Goal: Task Accomplishment & Management: Manage account settings

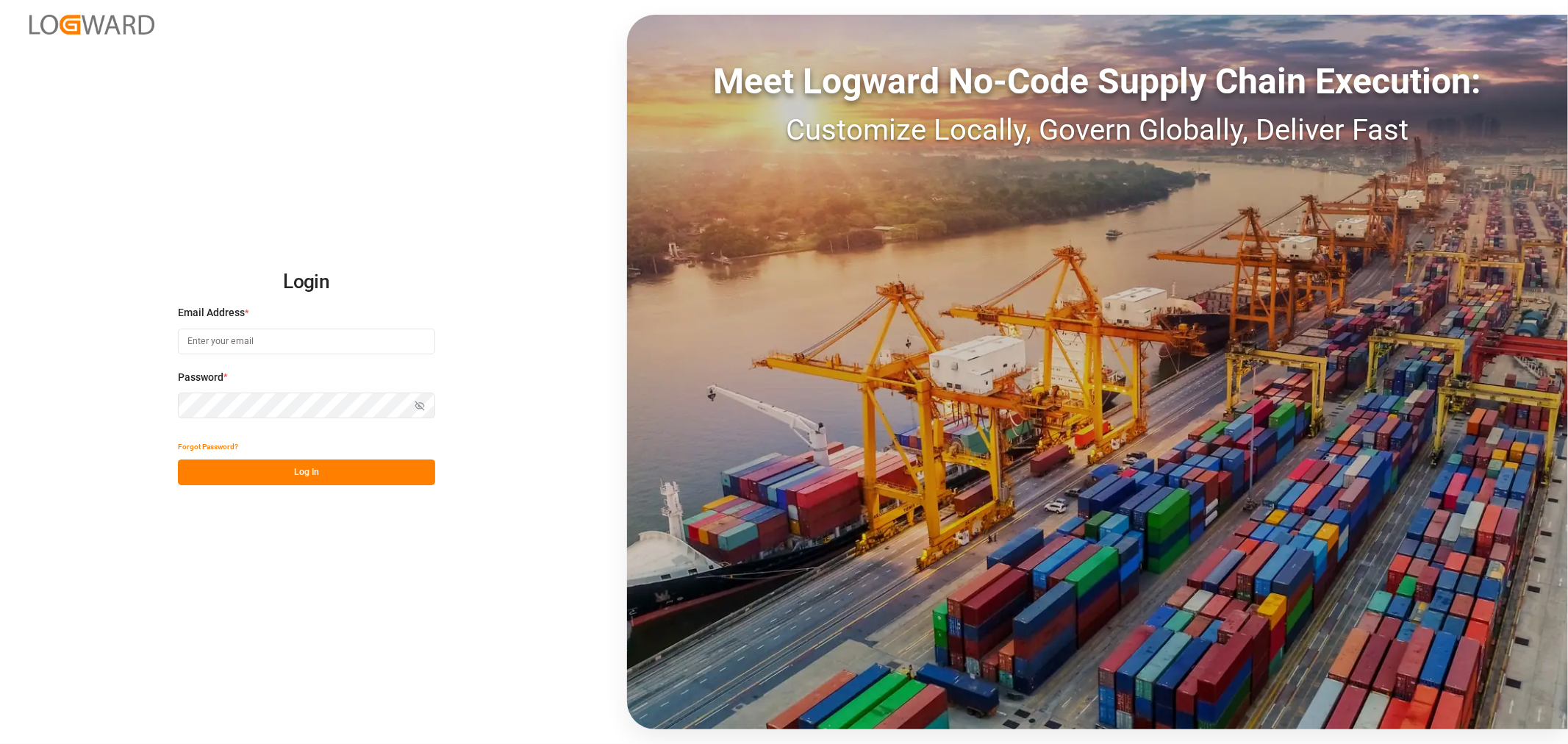
type input "[PERSON_NAME][EMAIL_ADDRESS][PERSON_NAME][DOMAIN_NAME]"
click at [287, 468] on button "Log In" at bounding box center [307, 472] width 257 height 25
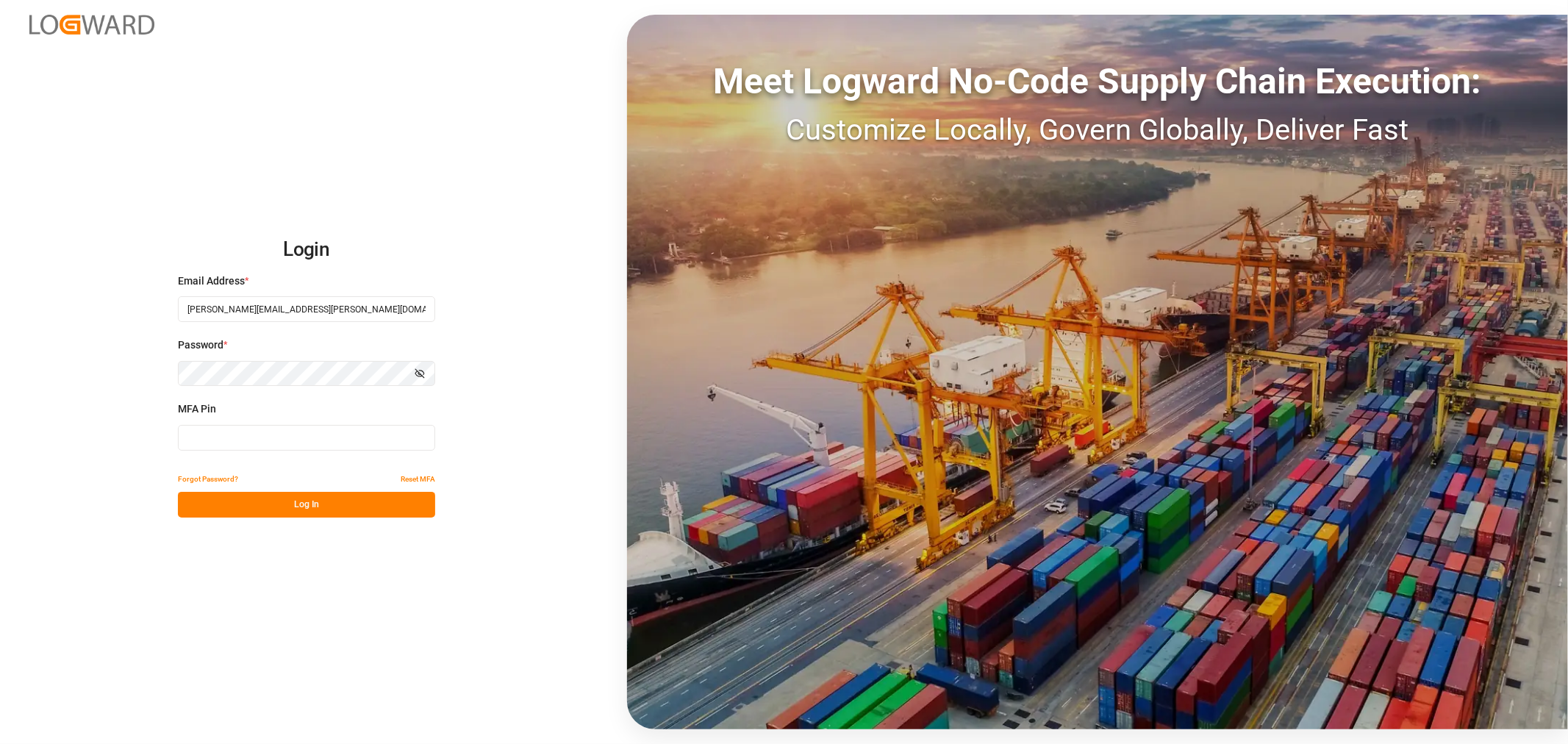
click at [285, 435] on input at bounding box center [307, 438] width 257 height 25
type input "888180"
click at [282, 497] on button "Log In" at bounding box center [307, 504] width 257 height 25
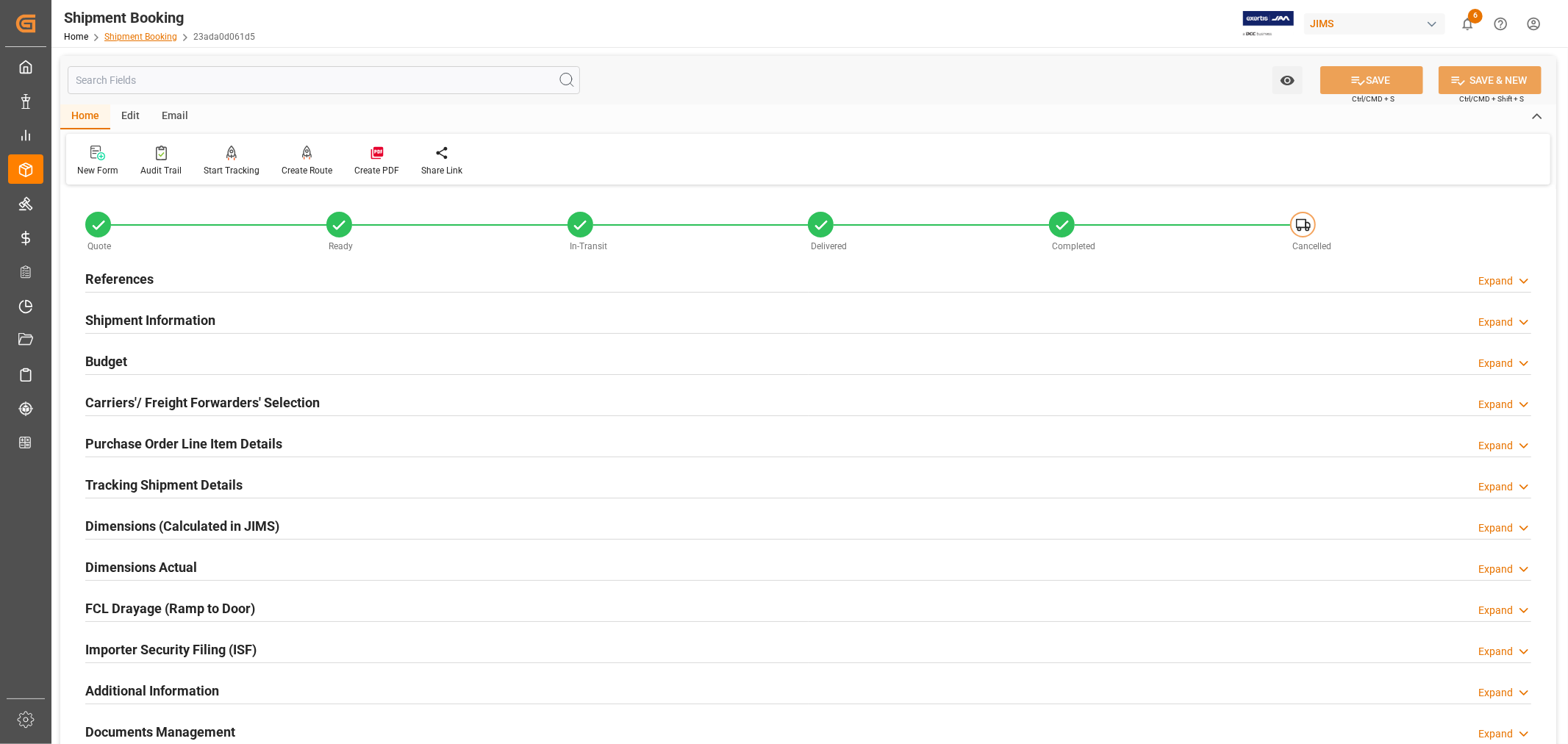
click at [137, 40] on link "Shipment Booking" at bounding box center [141, 37] width 73 height 10
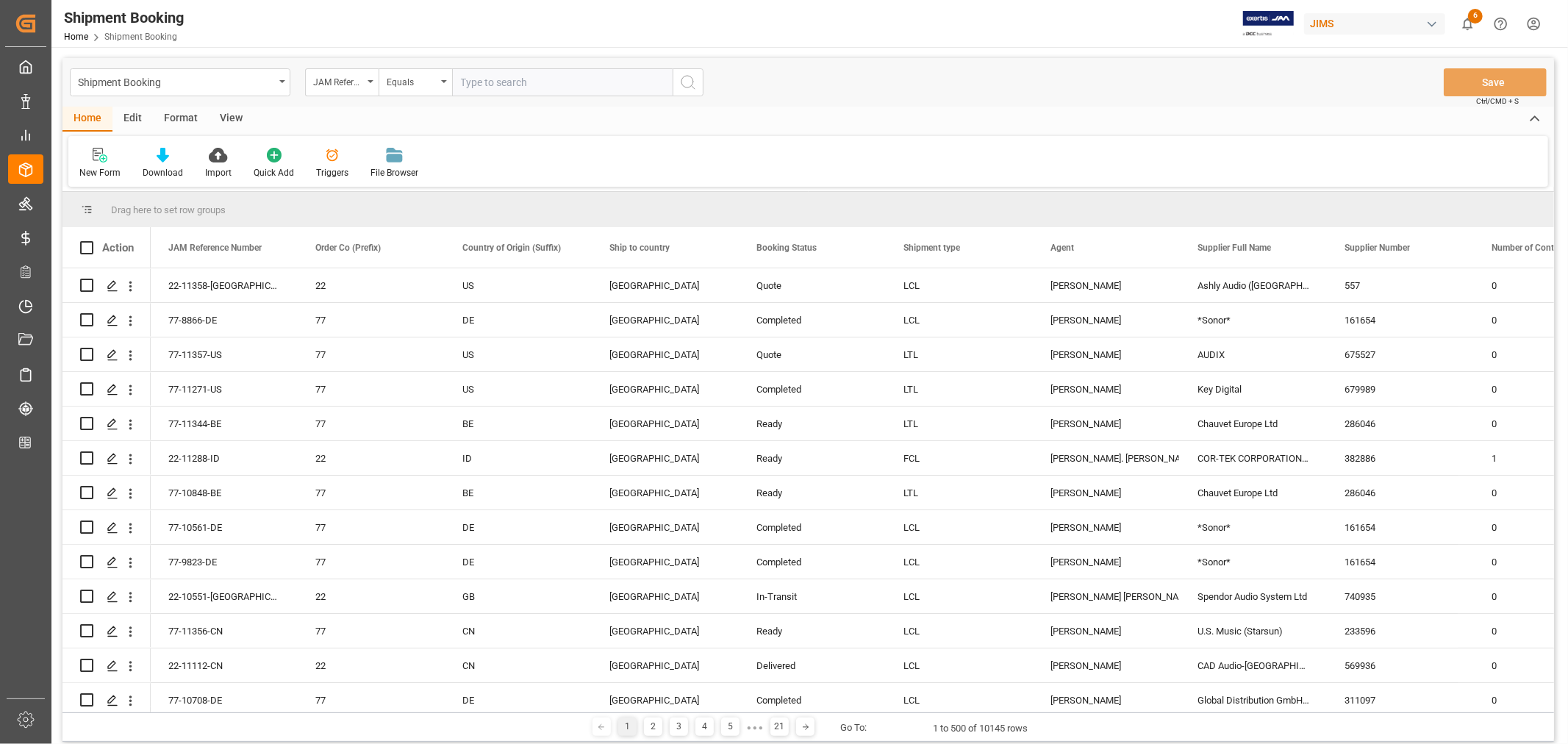
paste input "22-10835-MY"
type input "22-10835-MY"
click at [691, 78] on icon "search button" at bounding box center [688, 82] width 18 height 18
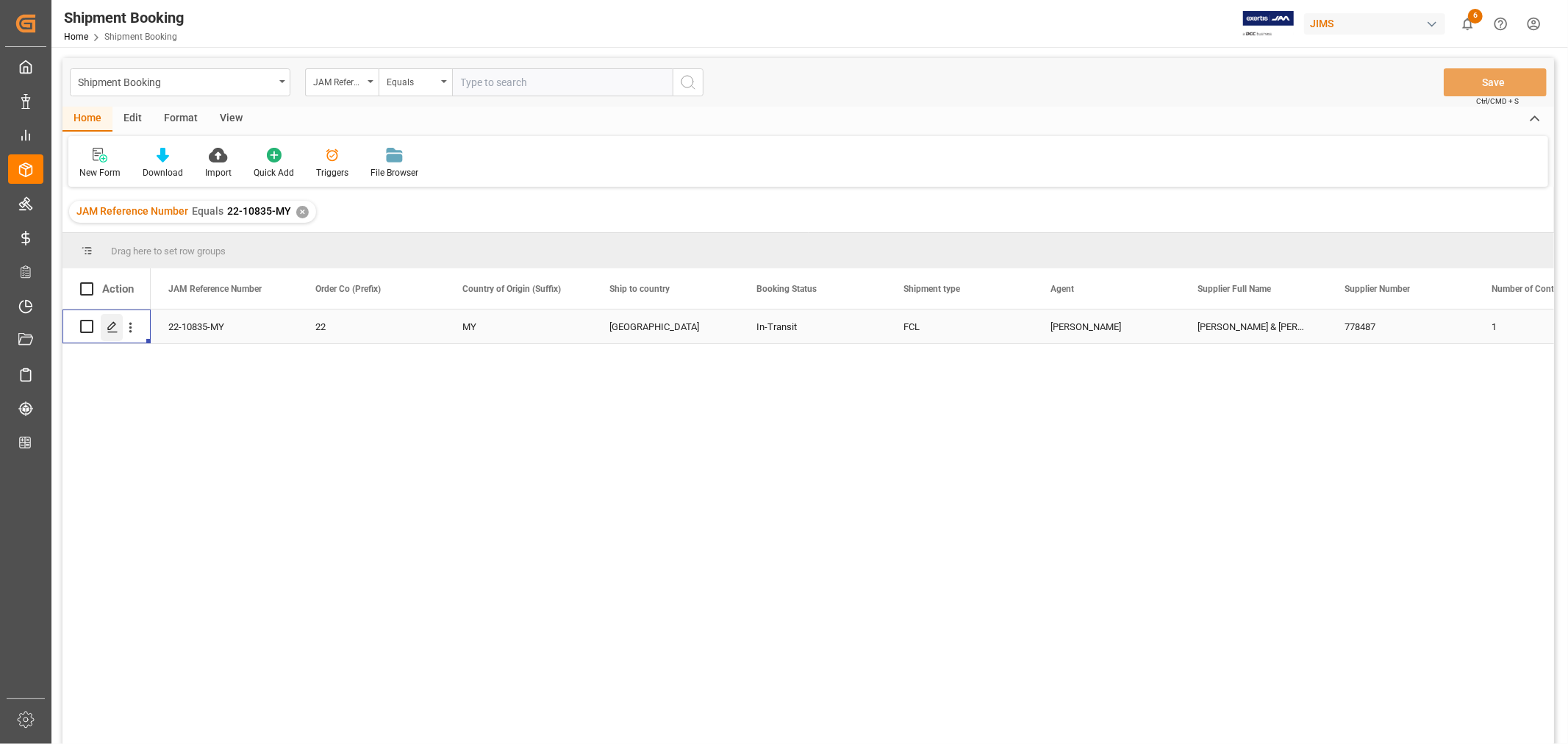
click at [112, 329] on icon "Press SPACE to select this row." at bounding box center [112, 327] width 12 height 12
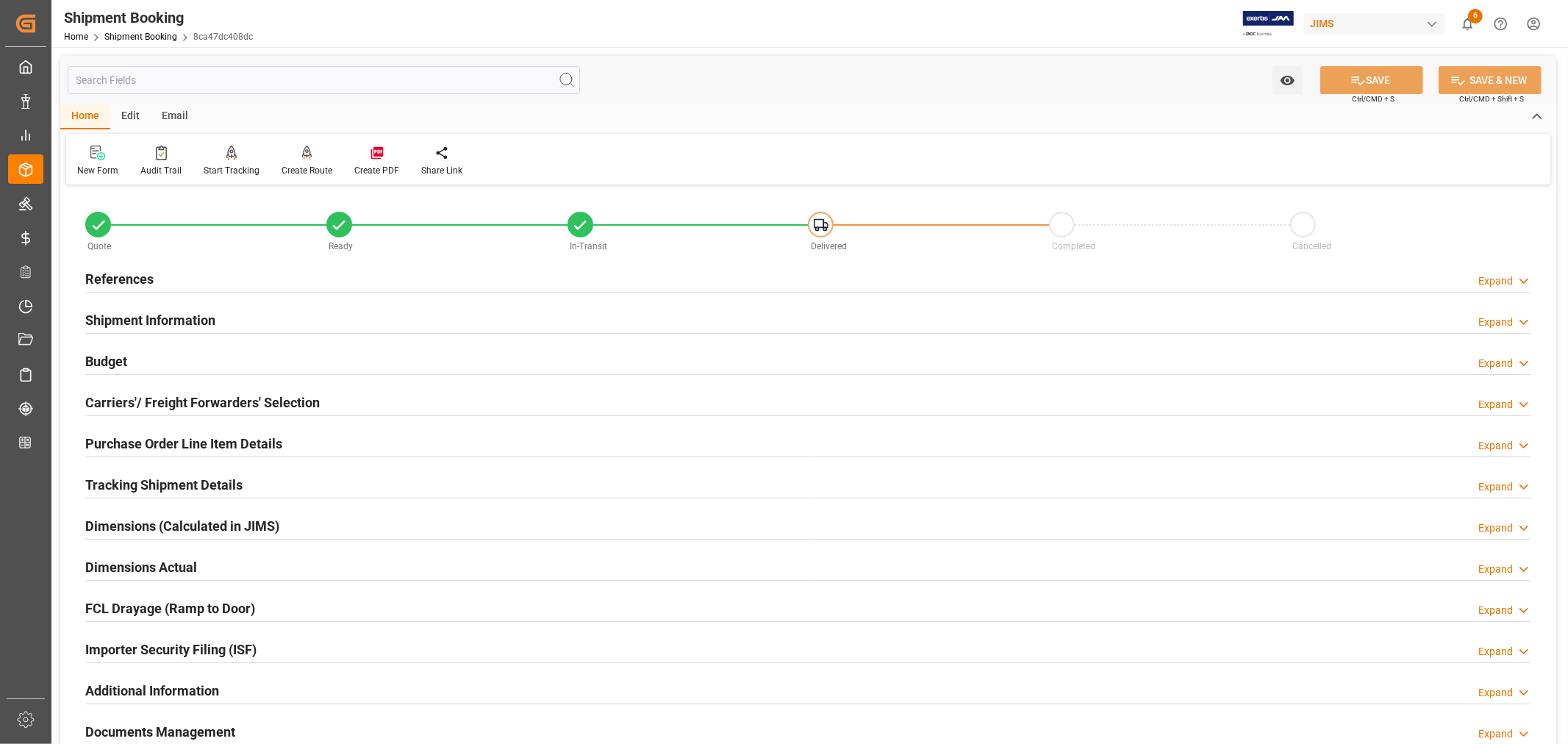
click at [162, 319] on h2 "Shipment Information" at bounding box center [150, 320] width 130 height 20
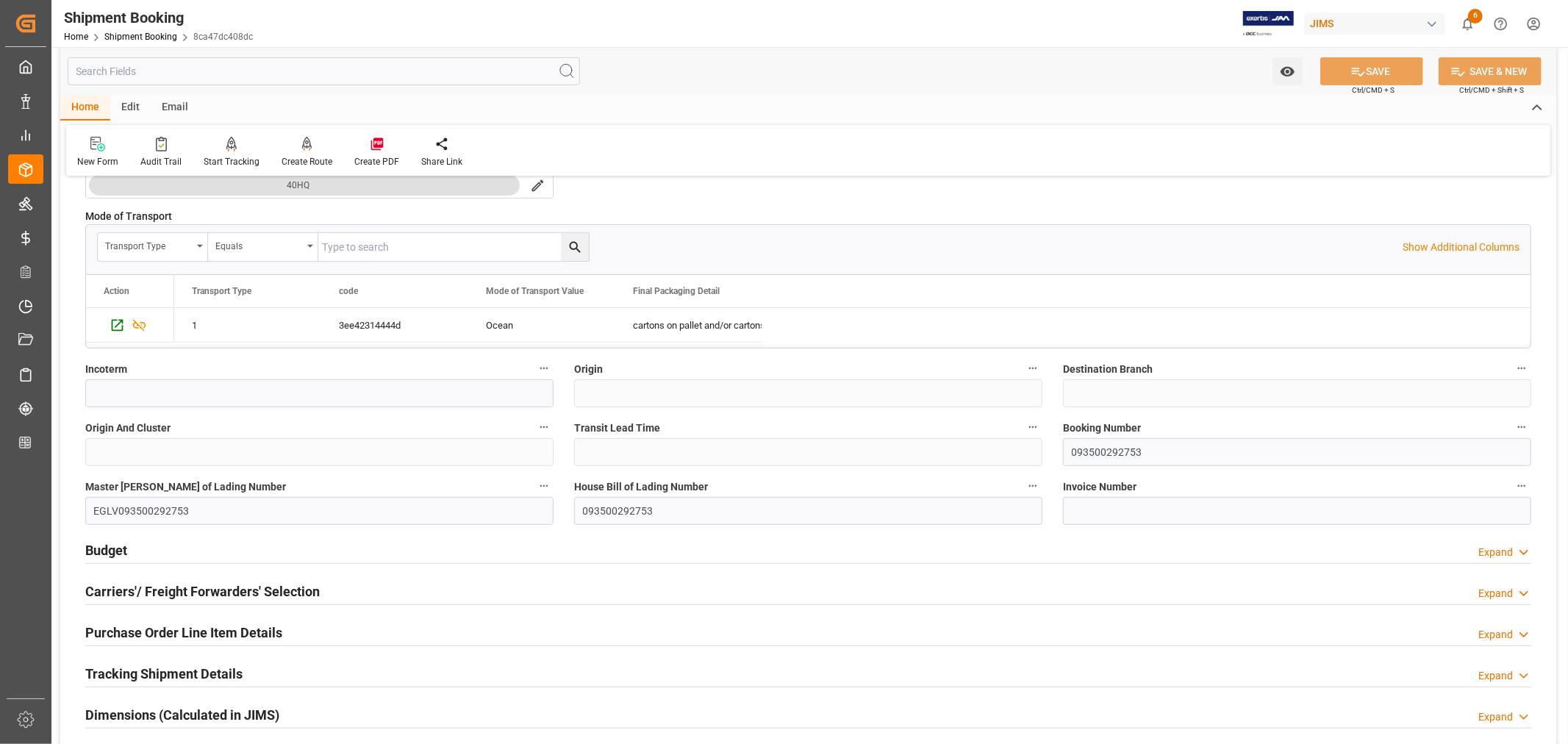
scroll to position [408, 0]
click at [1117, 445] on input "093500292753" at bounding box center [1297, 449] width 468 height 28
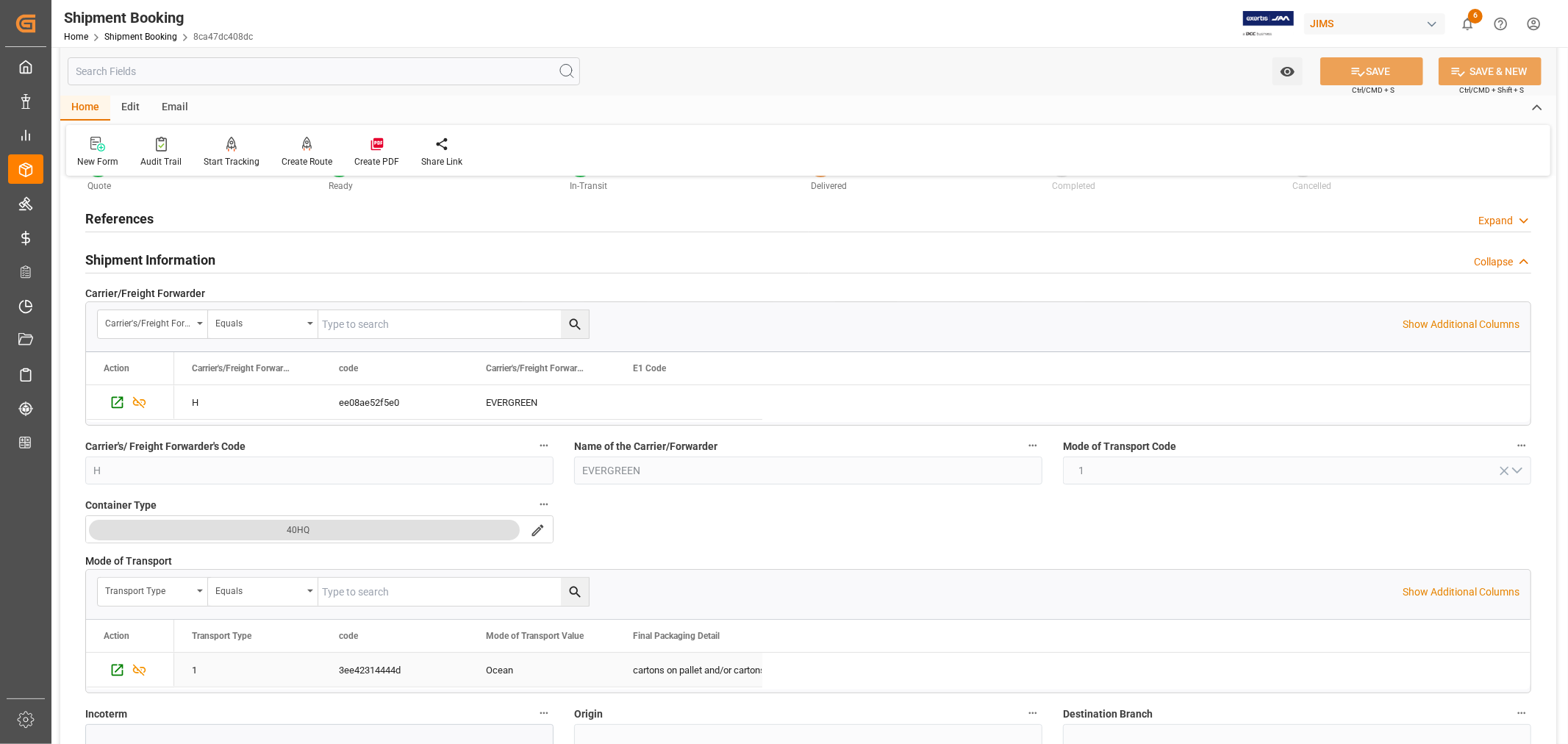
scroll to position [0, 0]
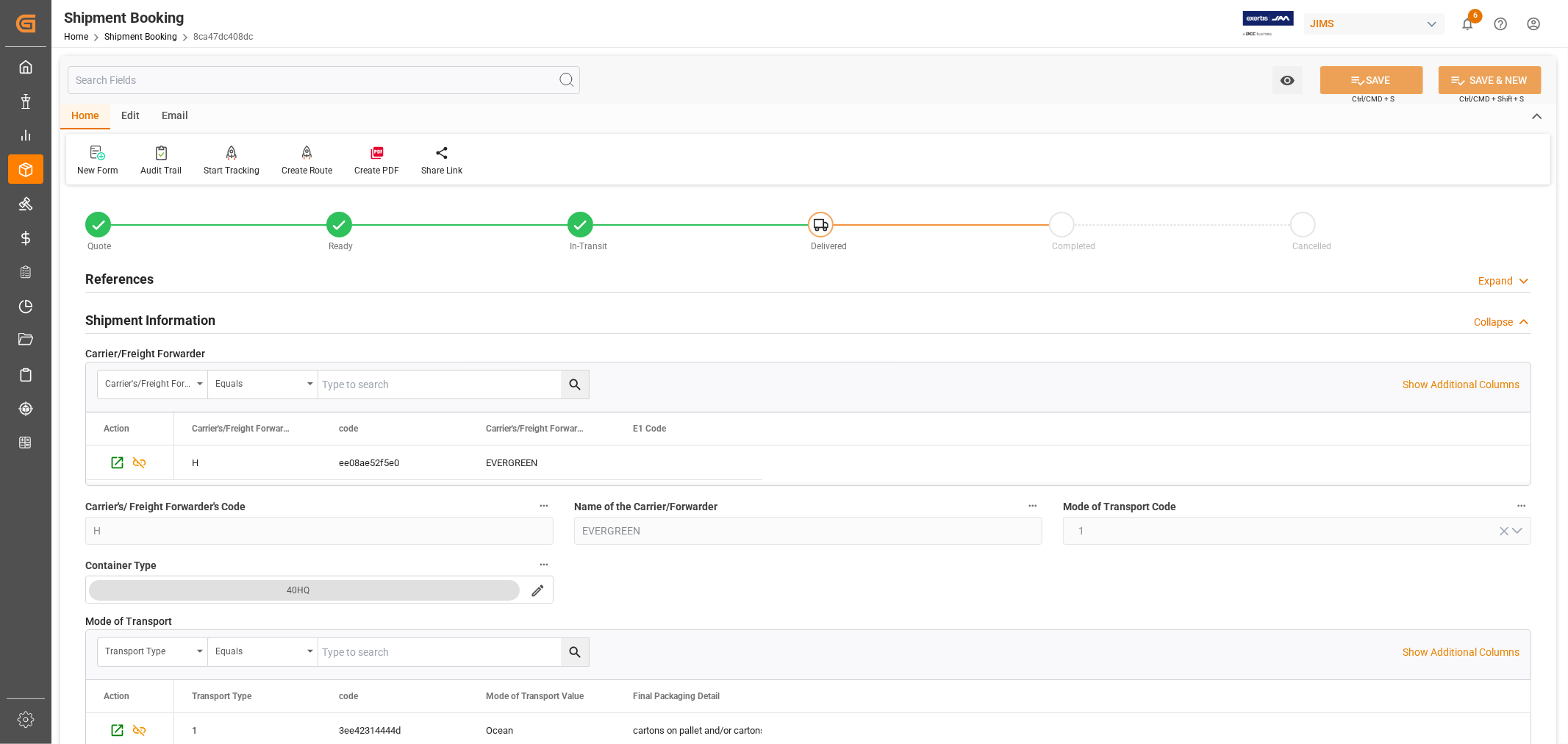
click at [130, 317] on h2 "Shipment Information" at bounding box center [150, 320] width 130 height 20
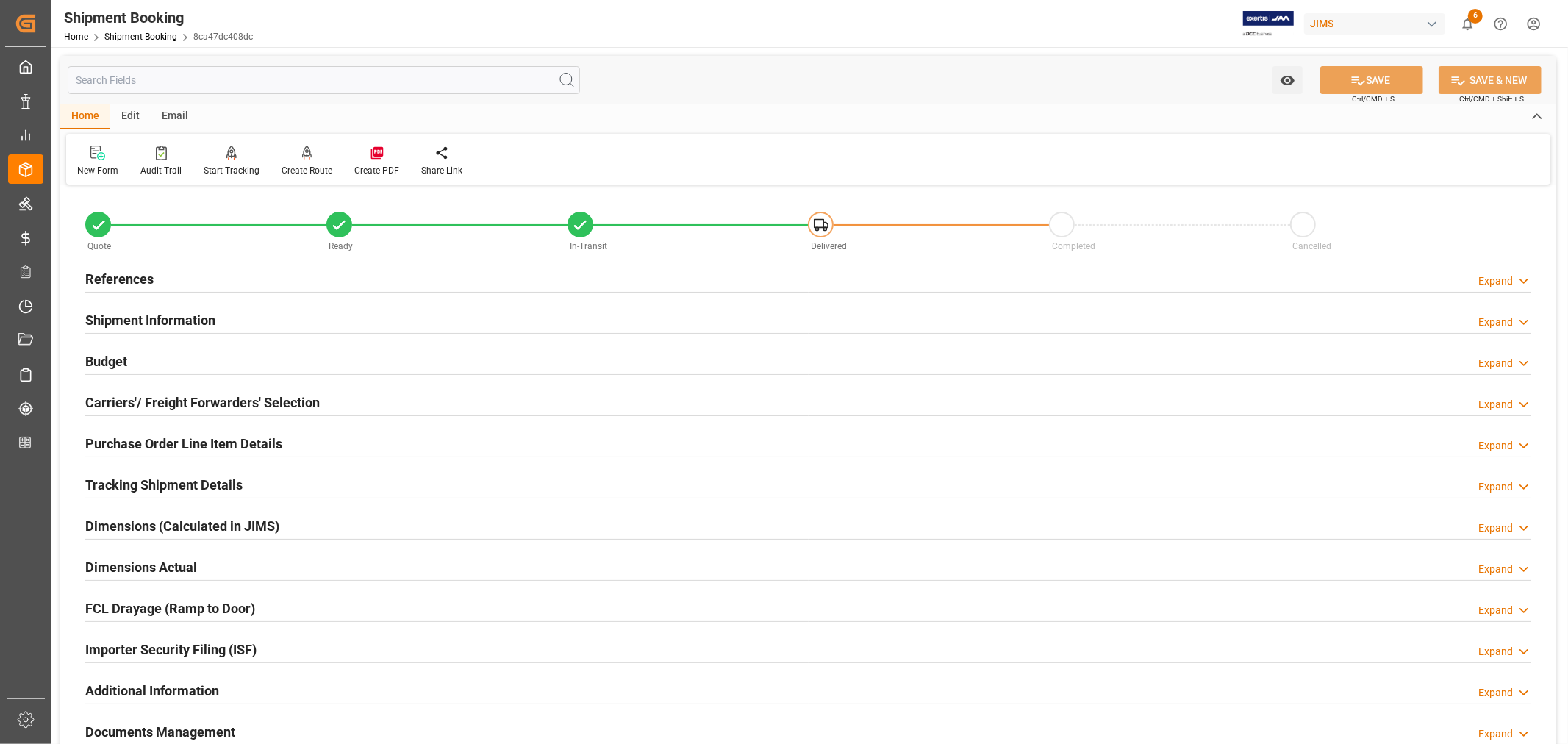
click at [119, 264] on div "References" at bounding box center [119, 278] width 68 height 28
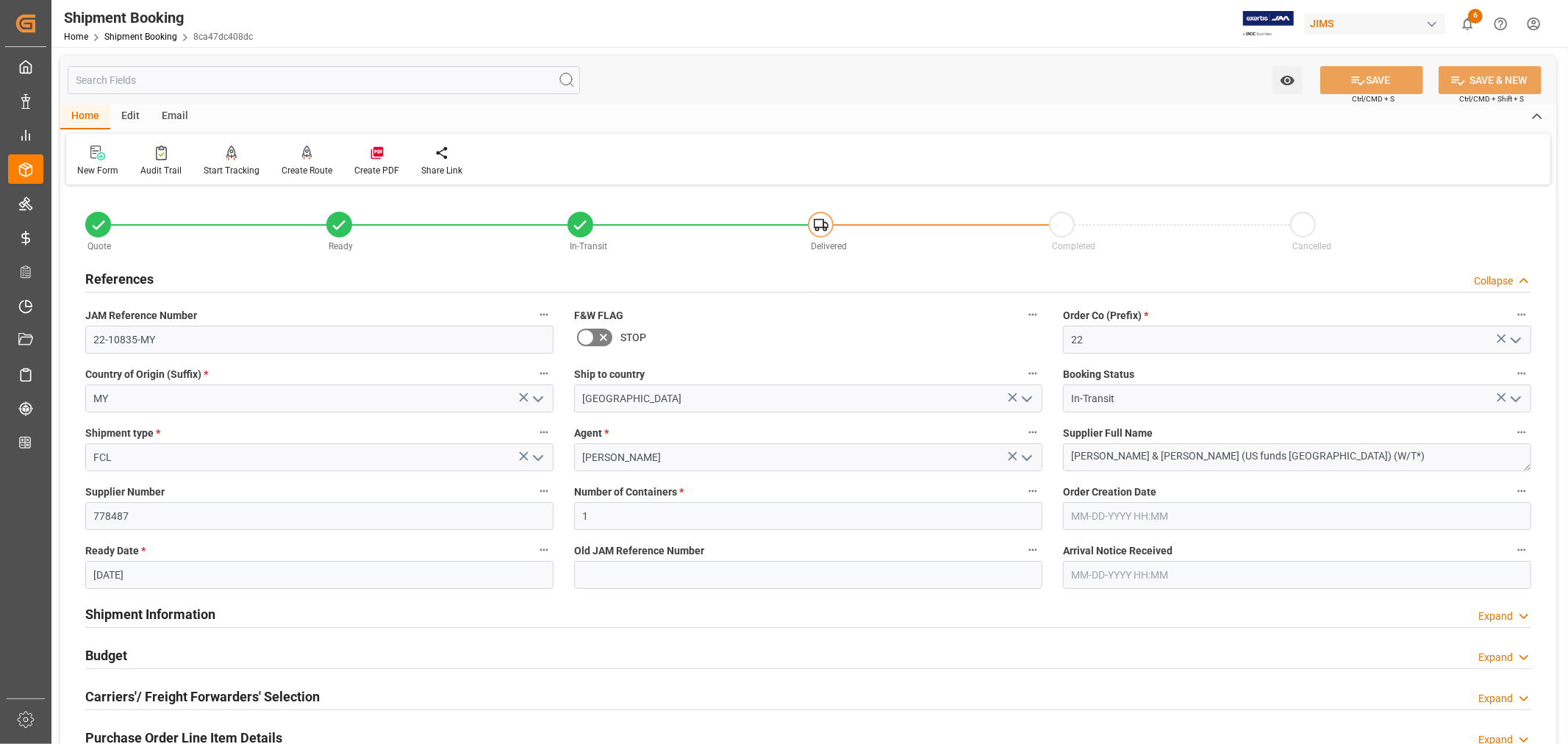
click at [128, 277] on h2 "References" at bounding box center [119, 279] width 68 height 20
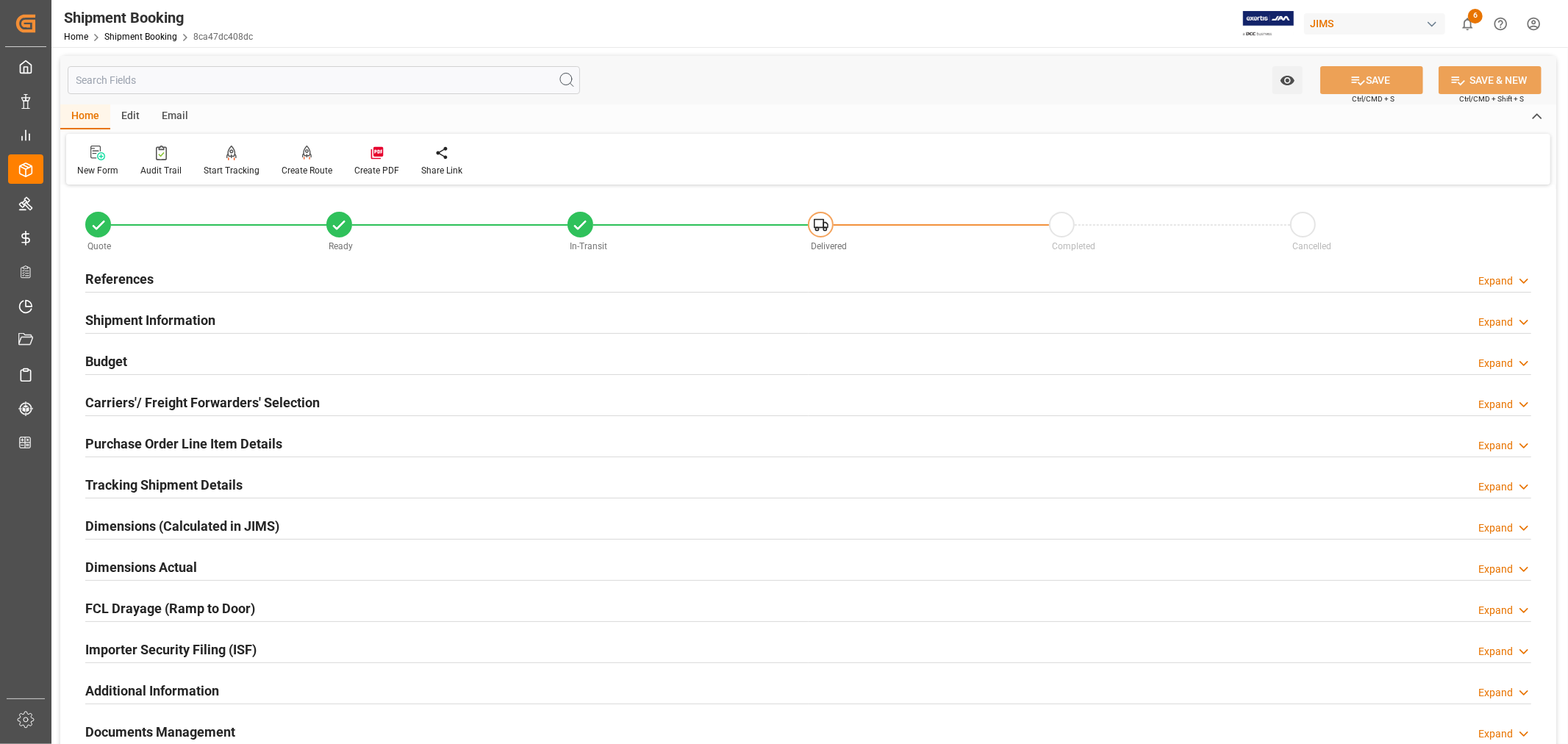
click at [172, 364] on div "Budget Expand" at bounding box center [808, 360] width 1446 height 28
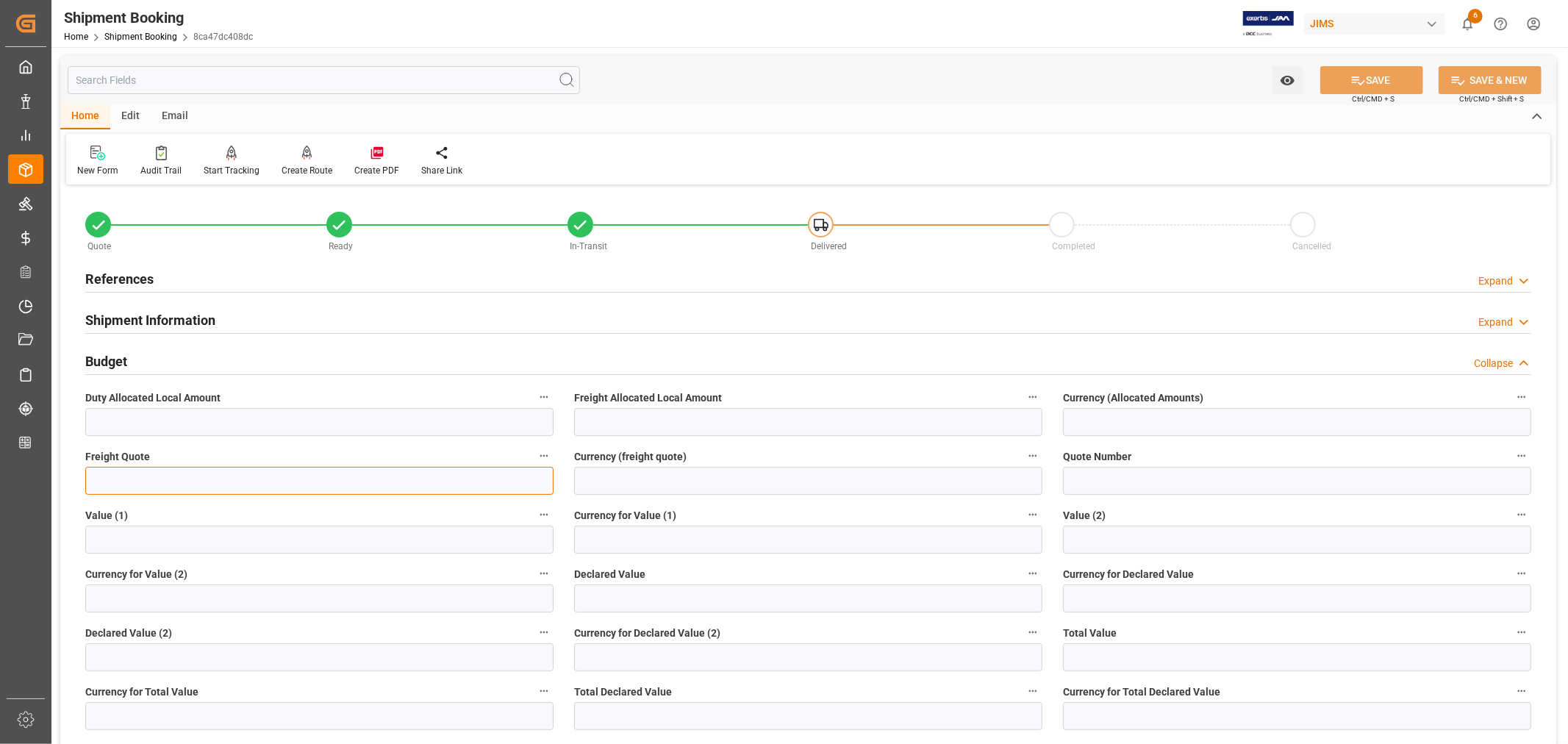
click at [127, 481] on input "text" at bounding box center [319, 481] width 468 height 28
type input "6000"
click at [593, 484] on input at bounding box center [808, 481] width 468 height 28
type input "USD"
click at [1380, 76] on button "SAVE" at bounding box center [1372, 79] width 103 height 28
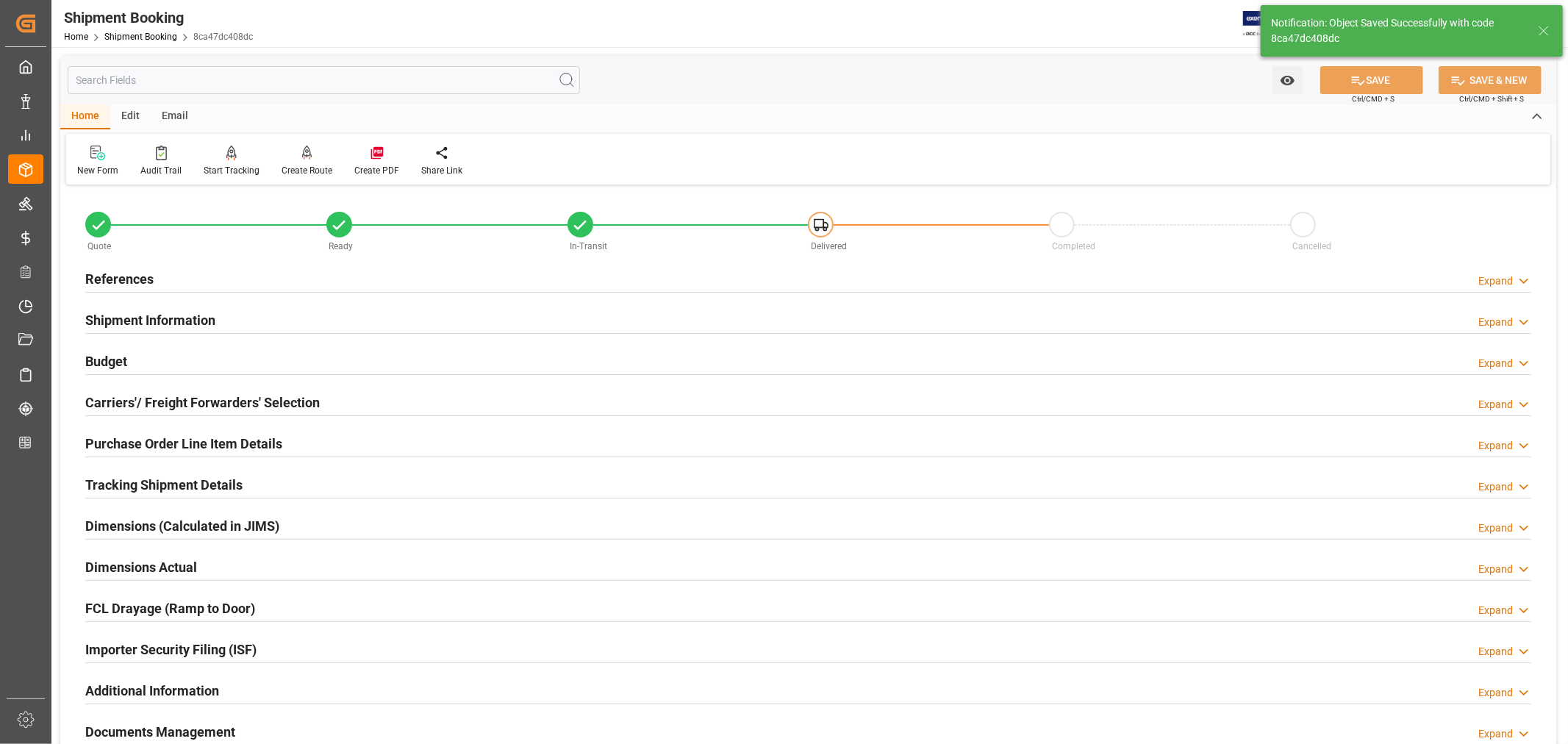
click at [219, 399] on h2 "Carriers'/ Freight Forwarders' Selection" at bounding box center [202, 403] width 234 height 20
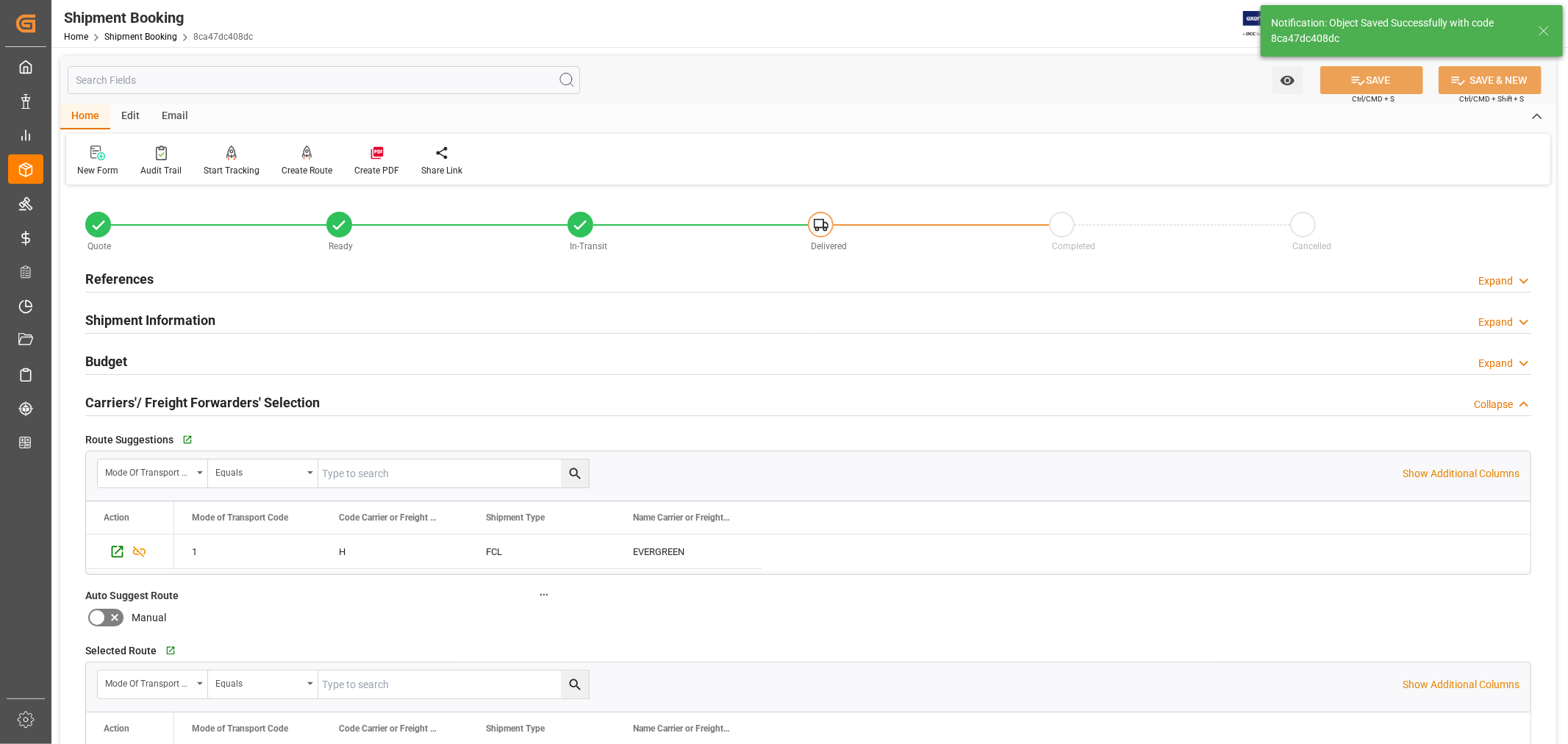
click at [219, 399] on h2 "Carriers'/ Freight Forwarders' Selection" at bounding box center [202, 403] width 234 height 20
